Goal: Check status

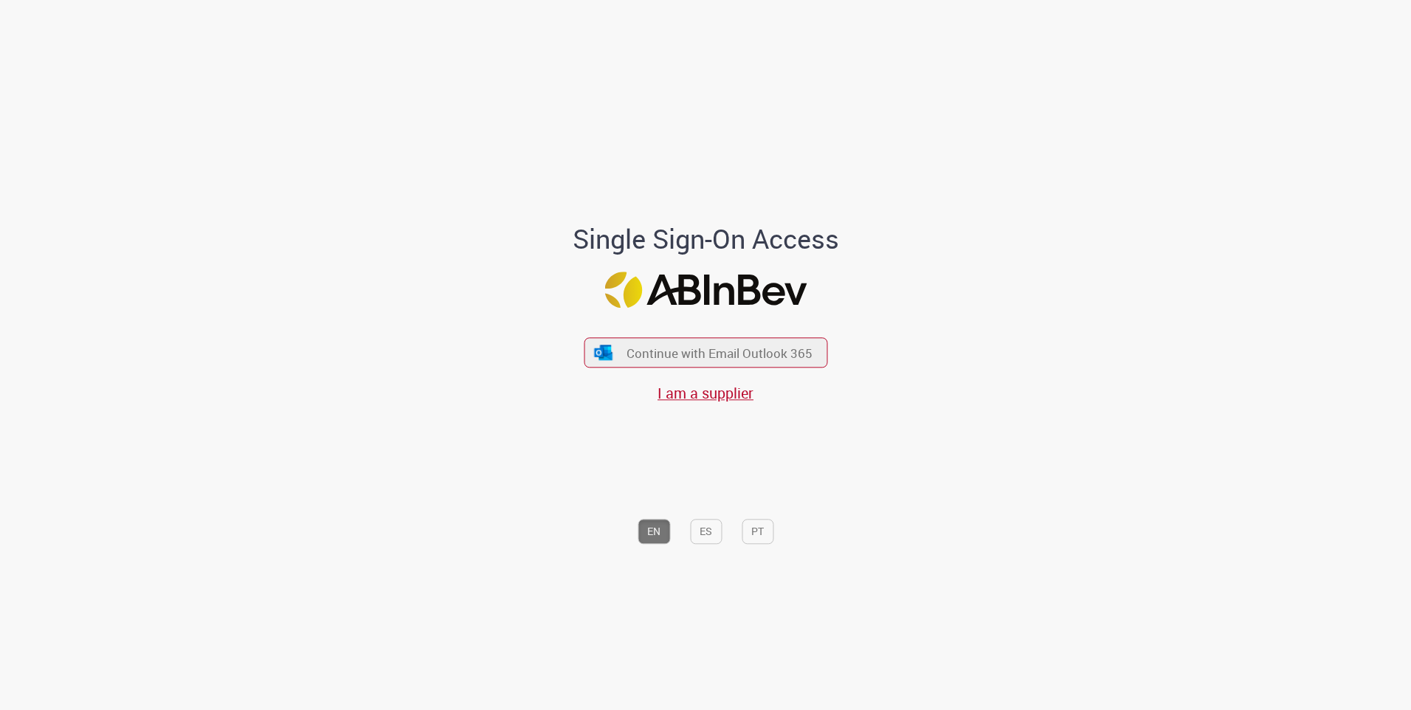
drag, startPoint x: 515, startPoint y: 318, endPoint x: 504, endPoint y: 317, distance: 11.1
drag, startPoint x: 504, startPoint y: 317, endPoint x: 480, endPoint y: 366, distance: 54.5
click at [422, 371] on div "Single Sign-On Access Continue with Email Outlook 365 I am a supplier EN ES PT" at bounding box center [706, 359] width 864 height 703
click at [622, 343] on button "Continue with Email Outlook 365" at bounding box center [706, 352] width 249 height 31
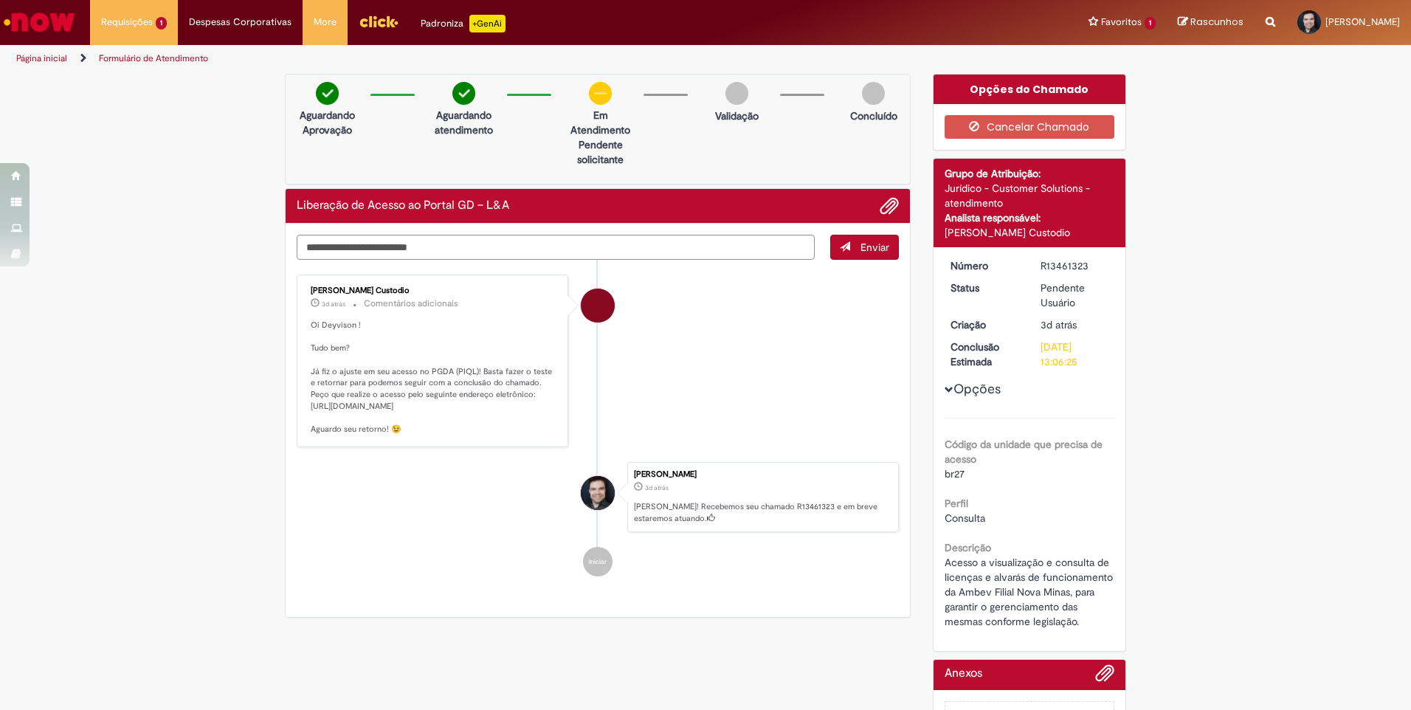
drag, startPoint x: 451, startPoint y: 419, endPoint x: 290, endPoint y: 405, distance: 161.5
click at [290, 405] on div "Enviar Igor Alexandre Custodio 3d atrás 3 dias atrás Comentários adicionais Oi …" at bounding box center [598, 421] width 624 height 394
click at [290, 406] on div "Enviar Igor Alexandre Custodio 3d atrás 3 dias atrás Comentários adicionais Oi …" at bounding box center [598, 421] width 624 height 394
click at [359, 417] on p "Oi Deyvison ! Tudo bem? Já fiz o ajuste em seu acesso no PGDA (PIQL)! Basta faz…" at bounding box center [434, 378] width 246 height 116
click at [461, 423] on p "Oi Deyvison ! Tudo bem? Já fiz o ajuste em seu acesso no PGDA (PIQL)! Basta faz…" at bounding box center [434, 378] width 246 height 116
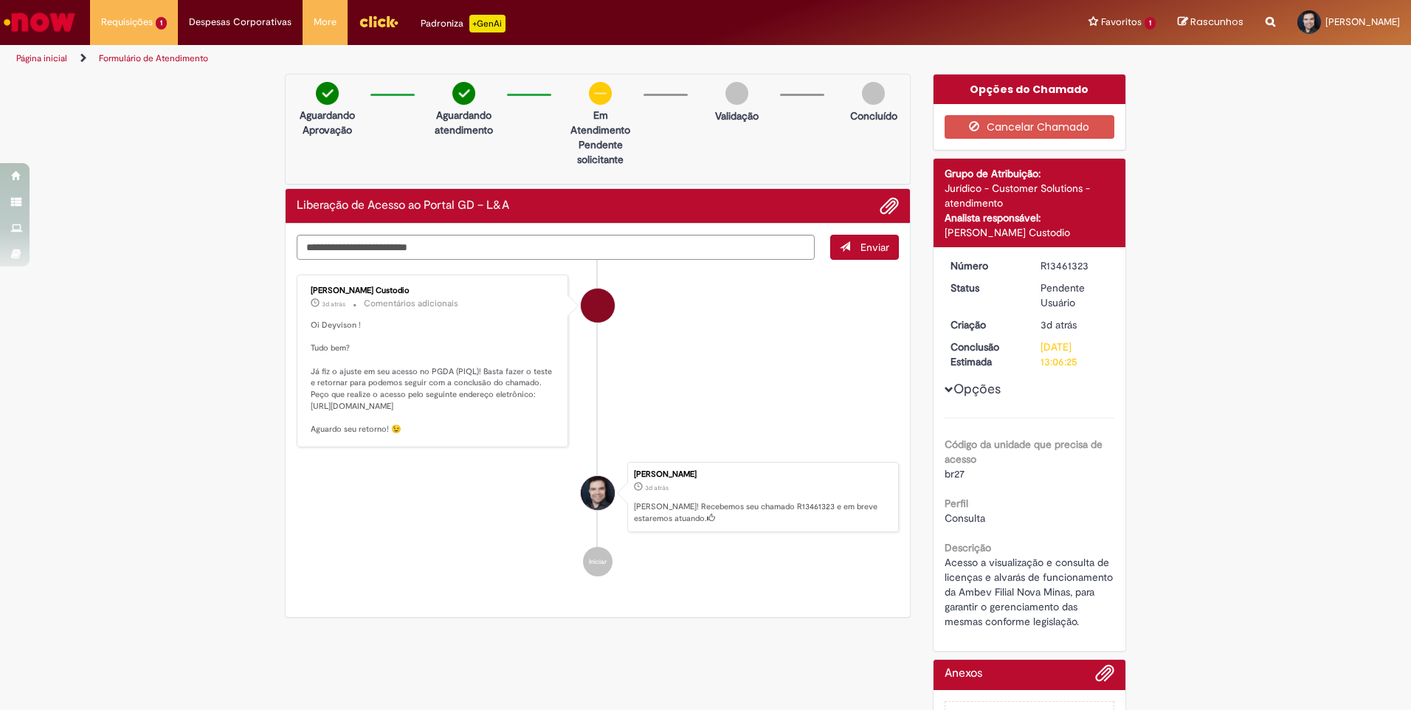
drag, startPoint x: 452, startPoint y: 419, endPoint x: 306, endPoint y: 408, distance: 146.6
click at [311, 408] on p "Oi Deyvison ! Tudo bem? Já fiz o ajuste em seu acesso no PGDA (PIQL)! Basta faz…" at bounding box center [434, 378] width 246 height 116
copy p "https://ambevdash.oais.cloud/dashboard/index.php?pagina=user_cadastro_list&stat…"
